Goal: Task Accomplishment & Management: Understand process/instructions

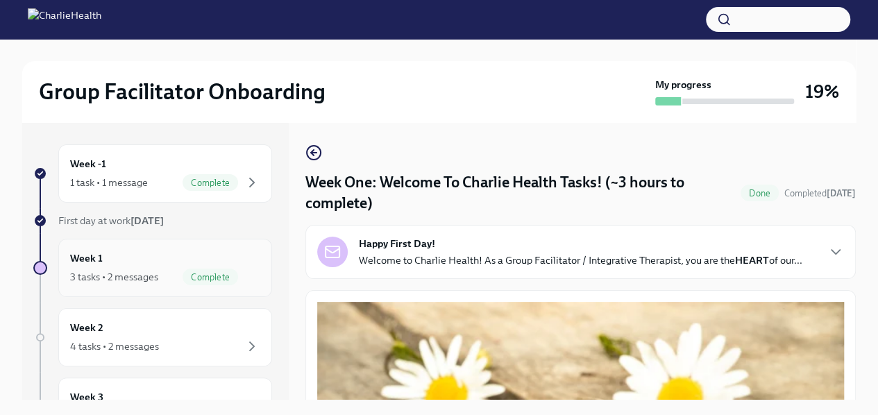
click at [165, 275] on div "3 tasks • 2 messages Complete" at bounding box center [165, 277] width 190 height 17
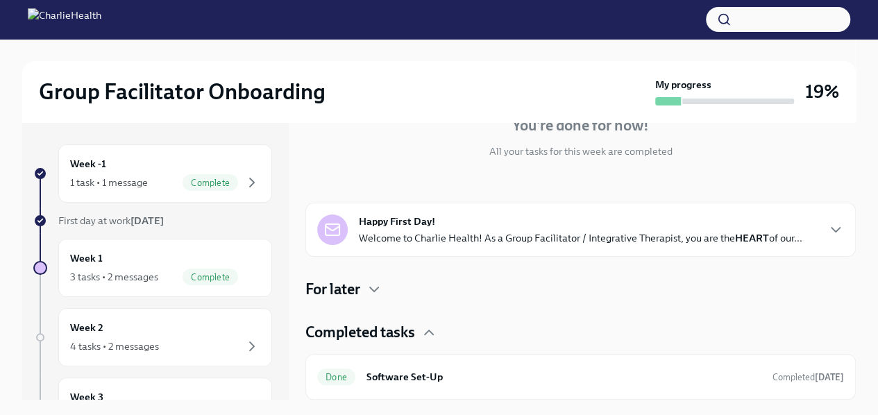
scroll to position [259, 0]
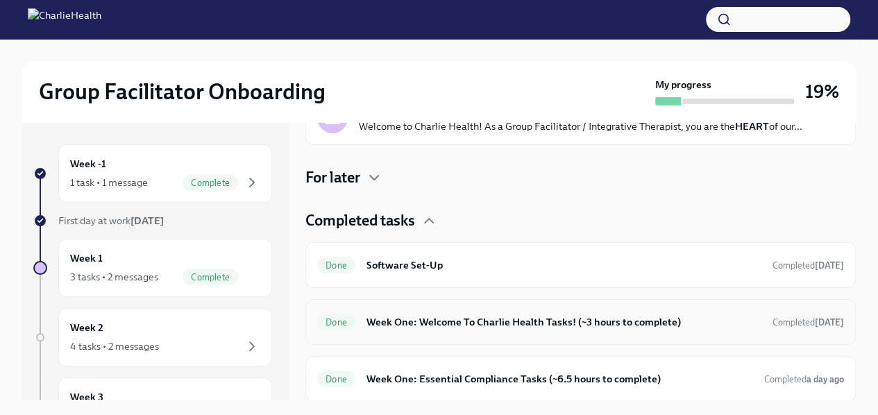
click at [460, 321] on h6 "Week One: Welcome To Charlie Health Tasks! (~3 hours to complete)" at bounding box center [564, 322] width 395 height 15
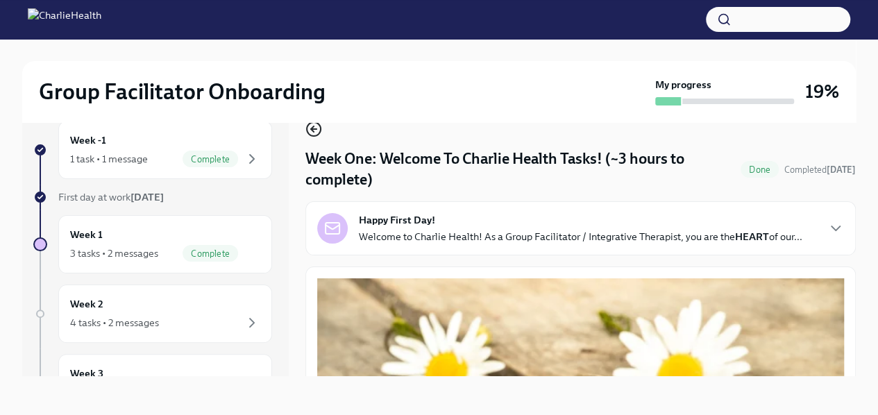
click at [319, 133] on circle "button" at bounding box center [314, 129] width 14 height 14
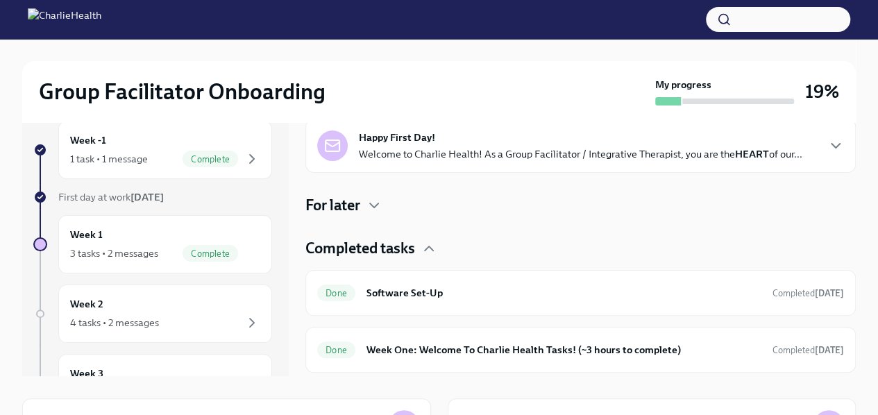
scroll to position [259, 0]
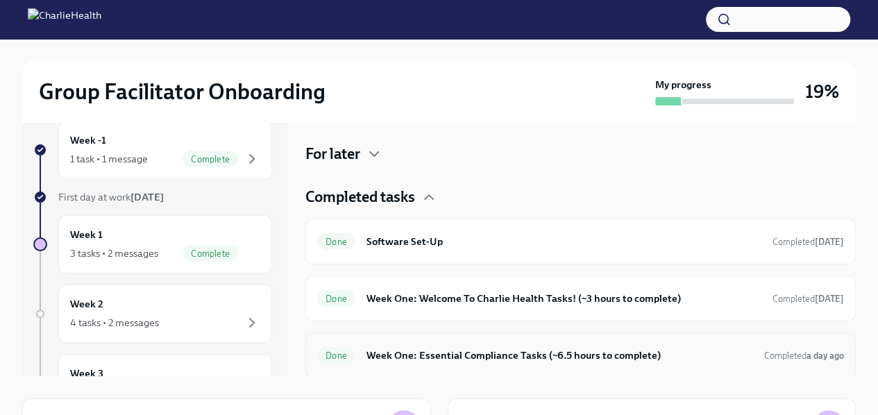
click at [487, 358] on h6 "Week One: Essential Compliance Tasks (~6.5 hours to complete)" at bounding box center [560, 355] width 387 height 15
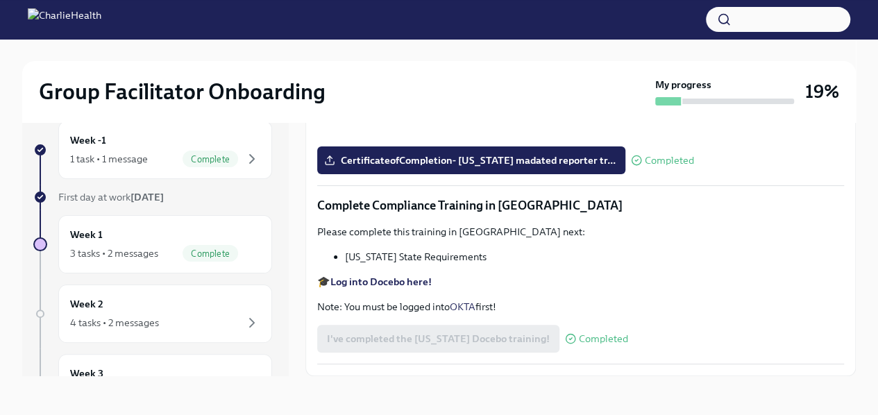
scroll to position [2988, 0]
